Goal: Information Seeking & Learning: Learn about a topic

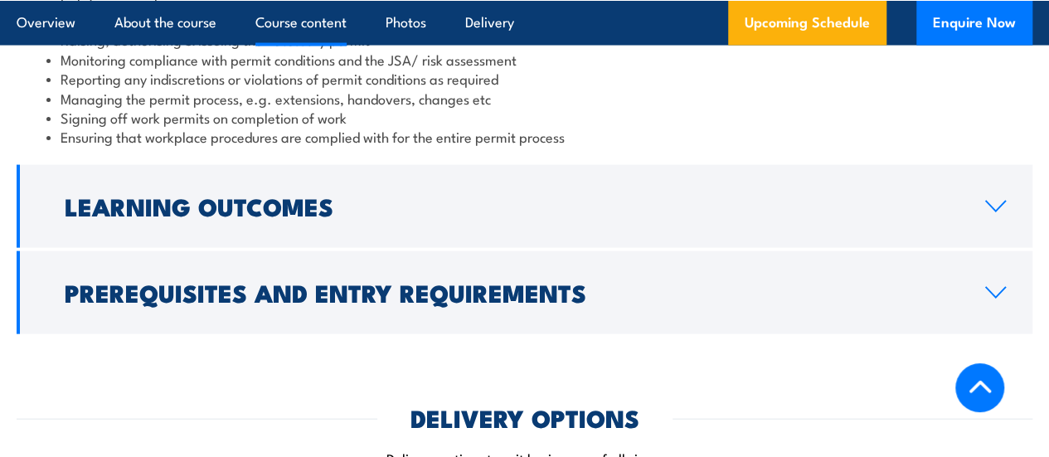
scroll to position [1679, 0]
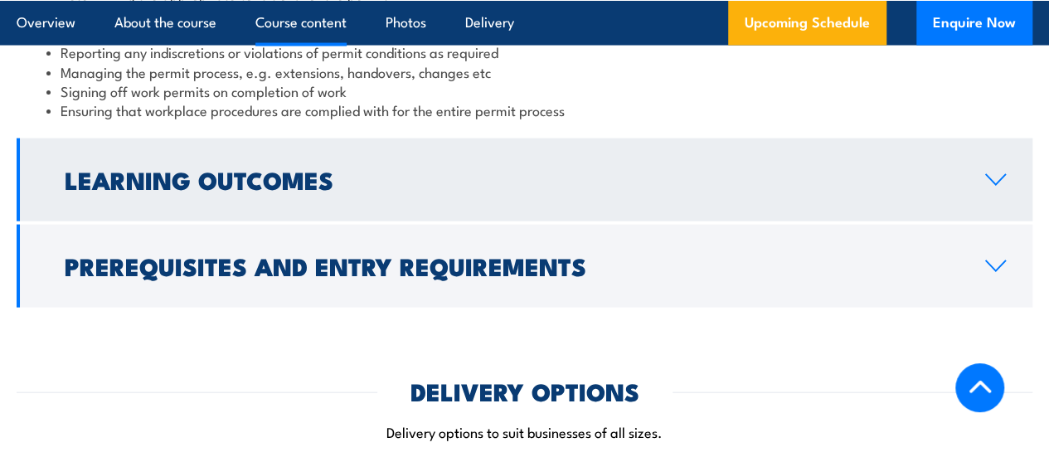
click at [982, 221] on link "Learning Outcomes" at bounding box center [524, 179] width 1015 height 83
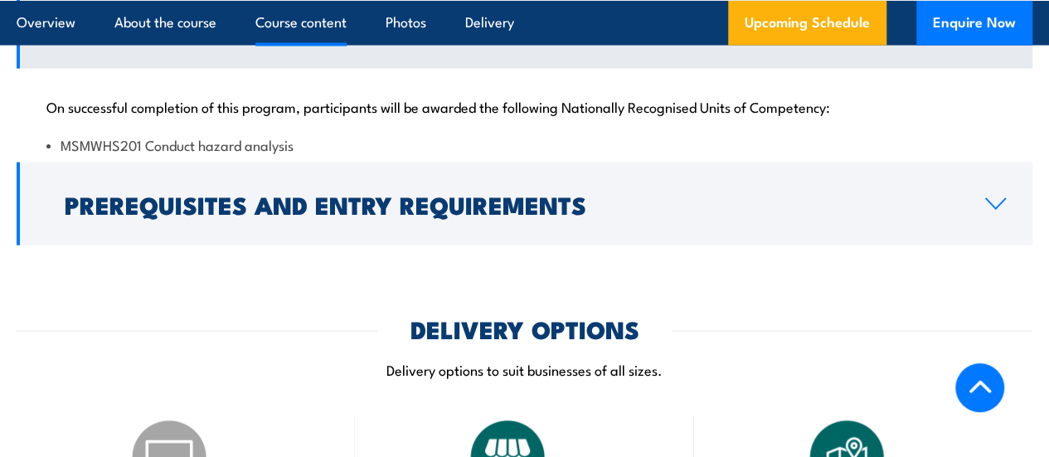
scroll to position [1630, 0]
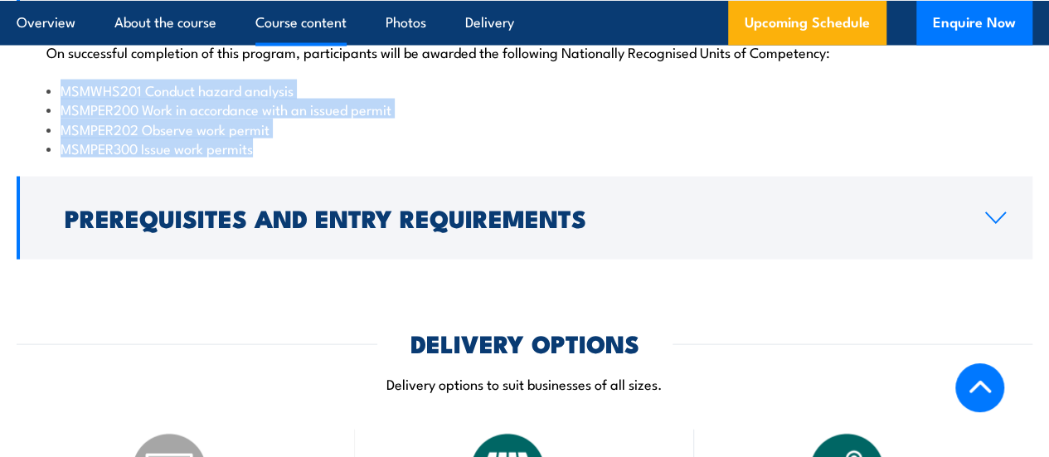
drag, startPoint x: 263, startPoint y: 210, endPoint x: 53, endPoint y: 154, distance: 216.9
click at [53, 154] on ul "MSMWHS201 Conduct hazard analysis MSMPER200 Work in accordance with an issued p…" at bounding box center [524, 119] width 956 height 78
click at [539, 119] on li "MSMPER200 Work in accordance with an issued permit" at bounding box center [524, 108] width 956 height 19
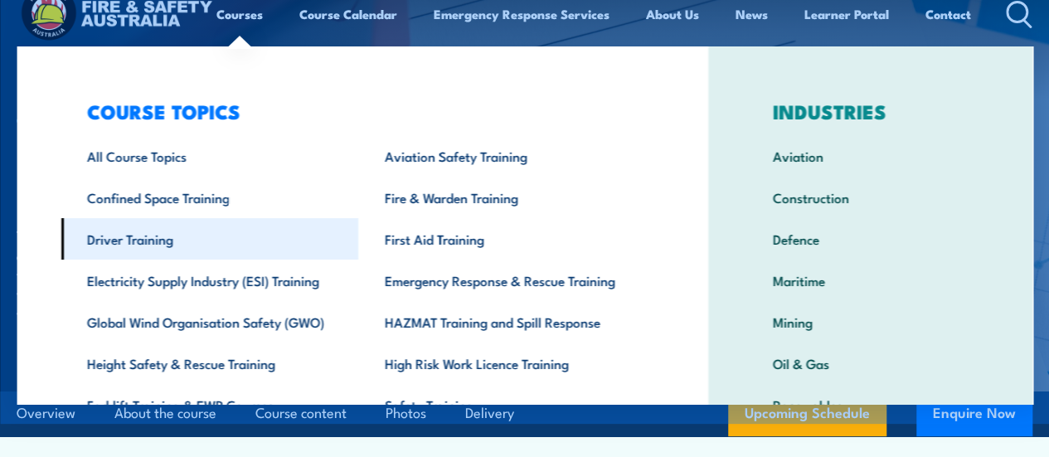
scroll to position [66, 0]
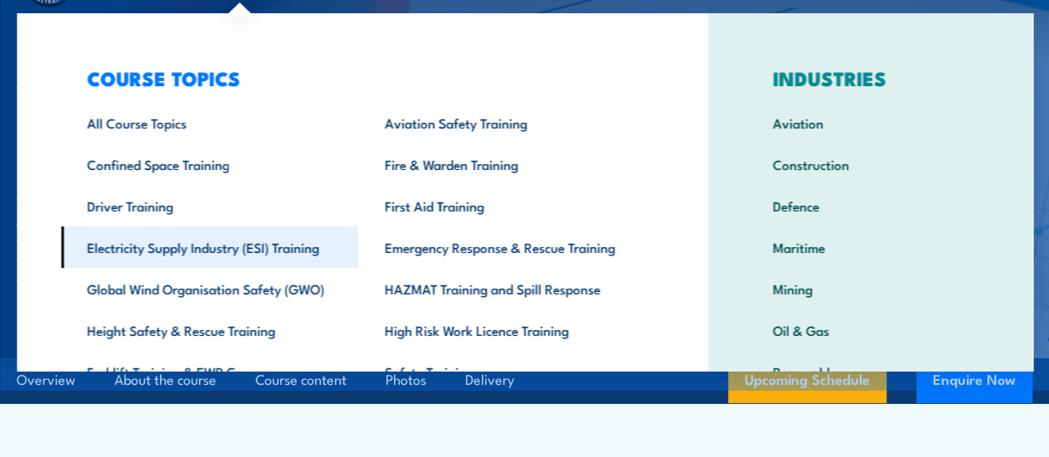
click at [201, 245] on link "Electricity Supply Industry (ESI) Training" at bounding box center [210, 246] width 298 height 41
